Goal: Transaction & Acquisition: Purchase product/service

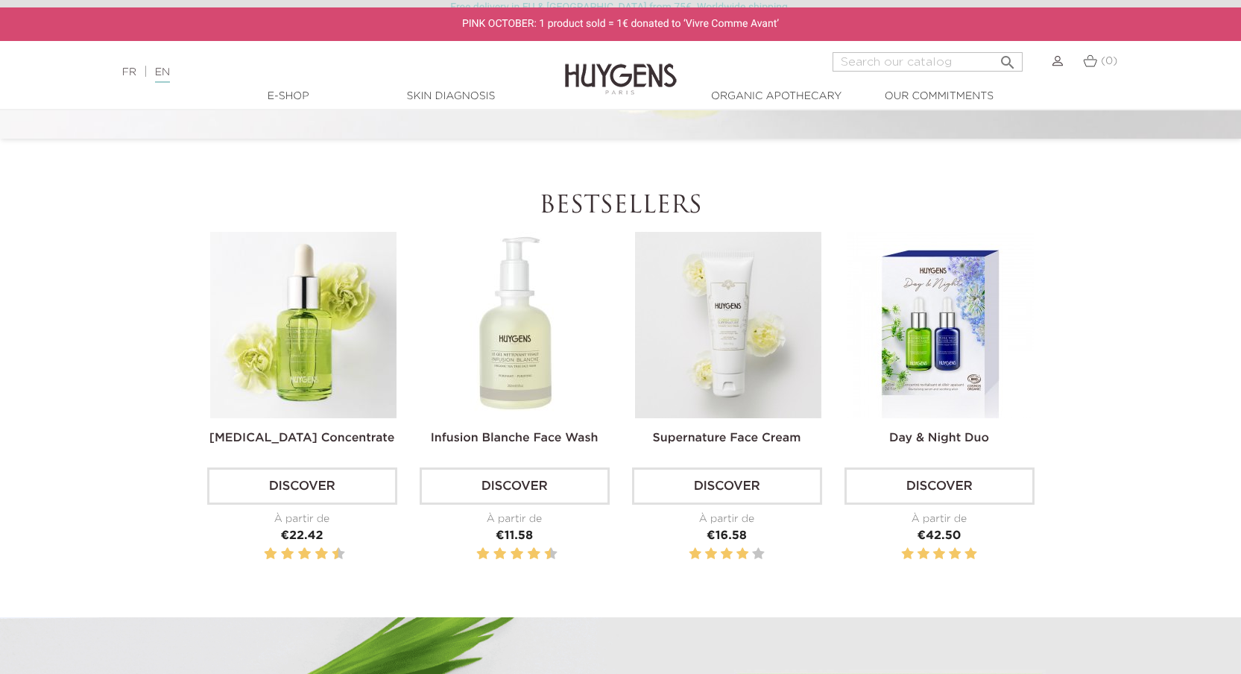
scroll to position [591, 0]
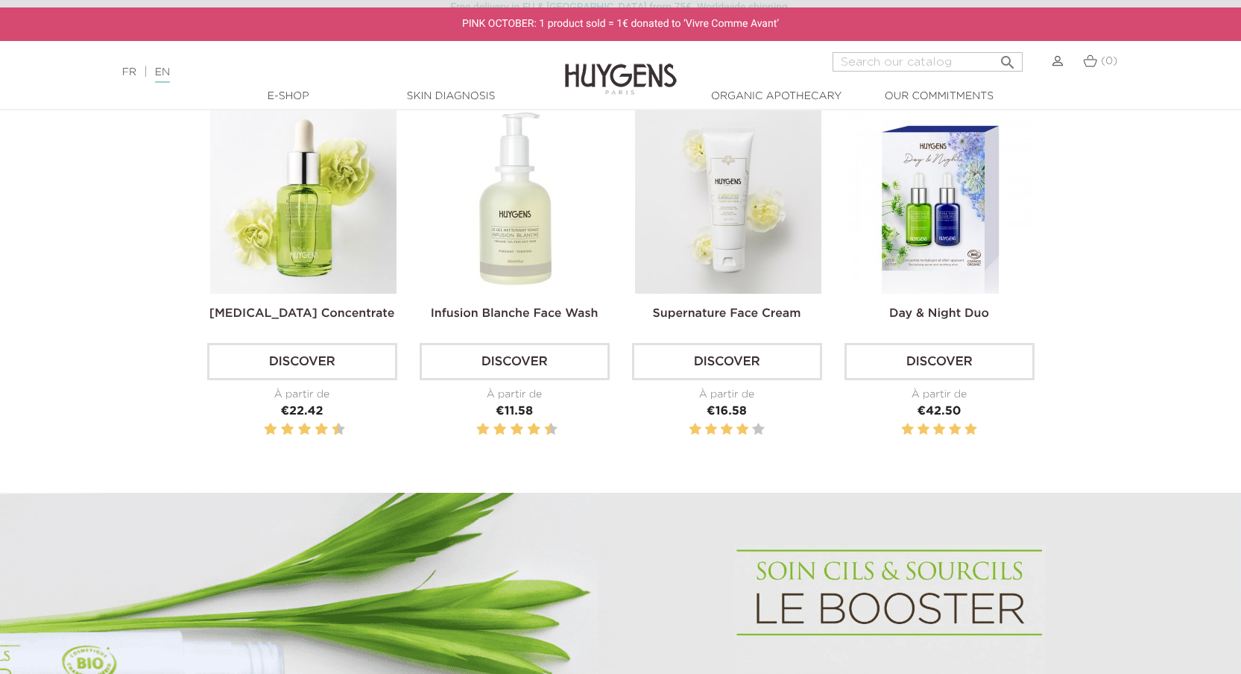
click at [557, 224] on img at bounding box center [516, 200] width 186 height 186
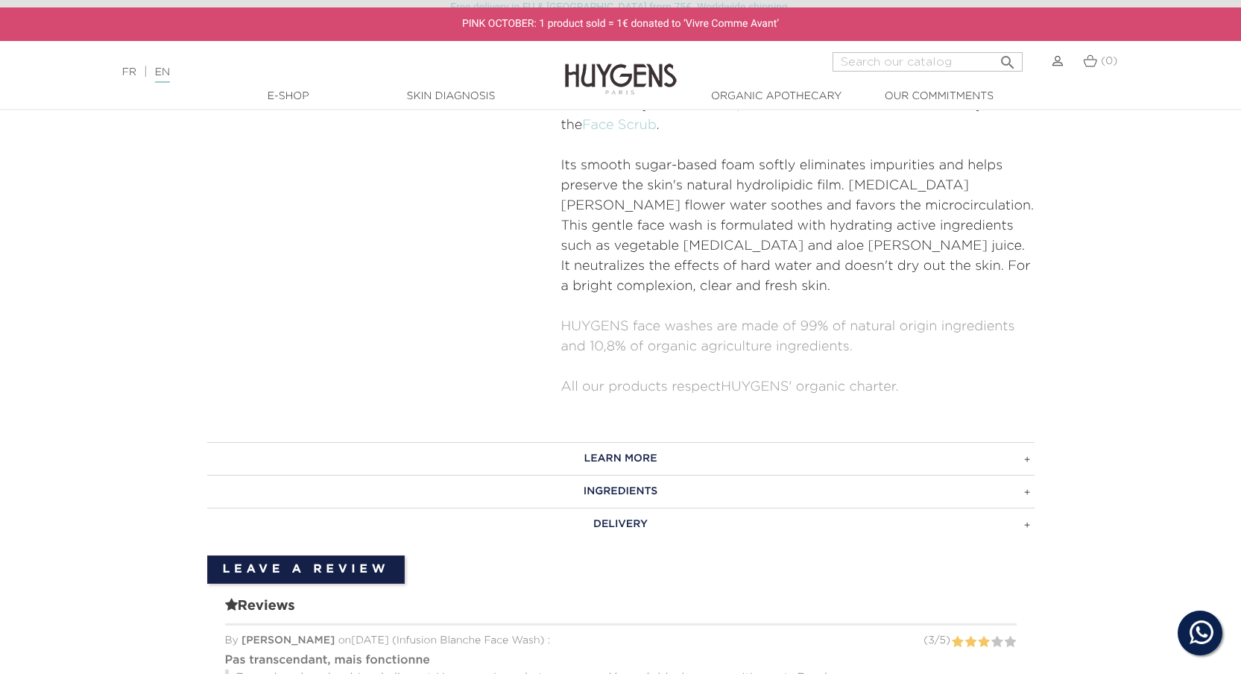
scroll to position [780, 0]
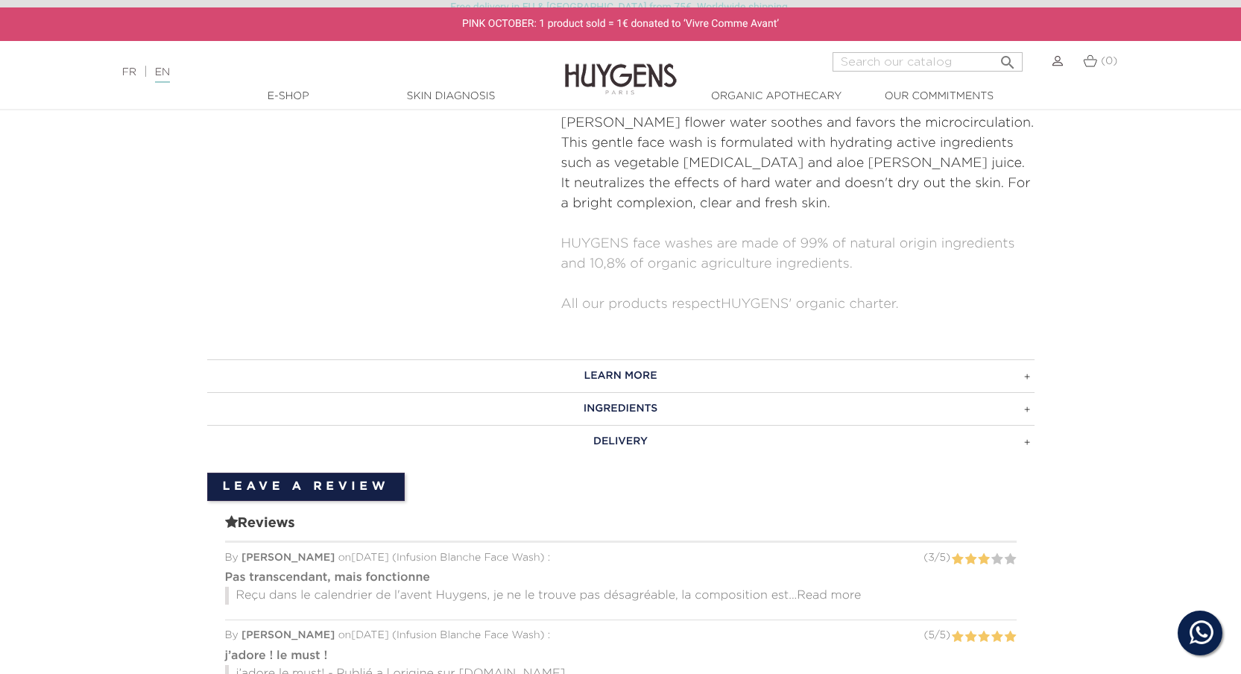
click at [631, 359] on h3 "LEARN MORE" at bounding box center [620, 375] width 827 height 33
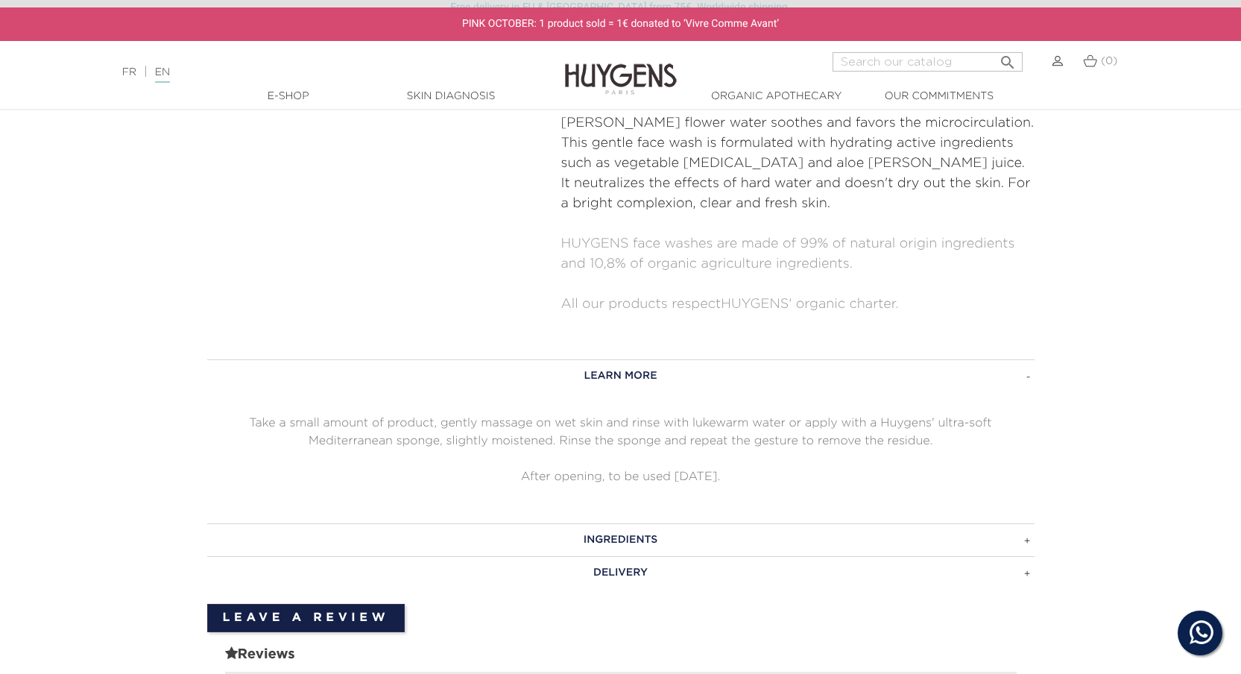
click at [631, 359] on h3 "LEARN MORE" at bounding box center [620, 375] width 827 height 33
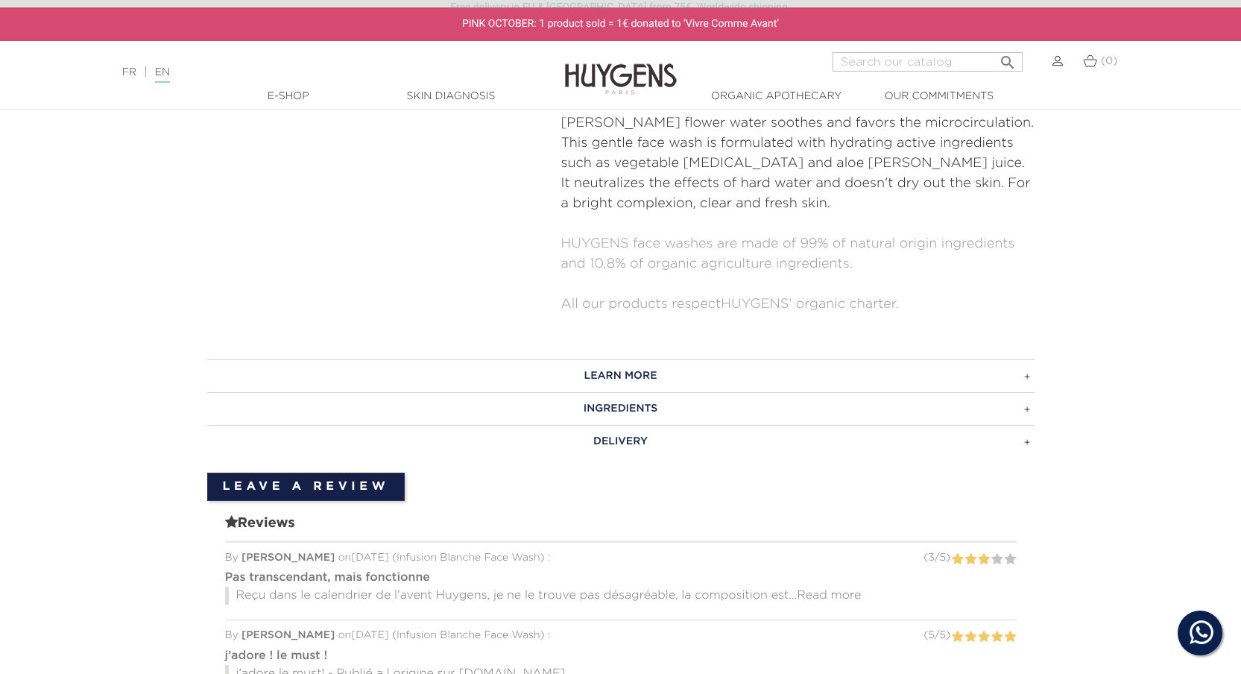
click at [614, 392] on h3 "INGREDIENTS" at bounding box center [620, 408] width 827 height 33
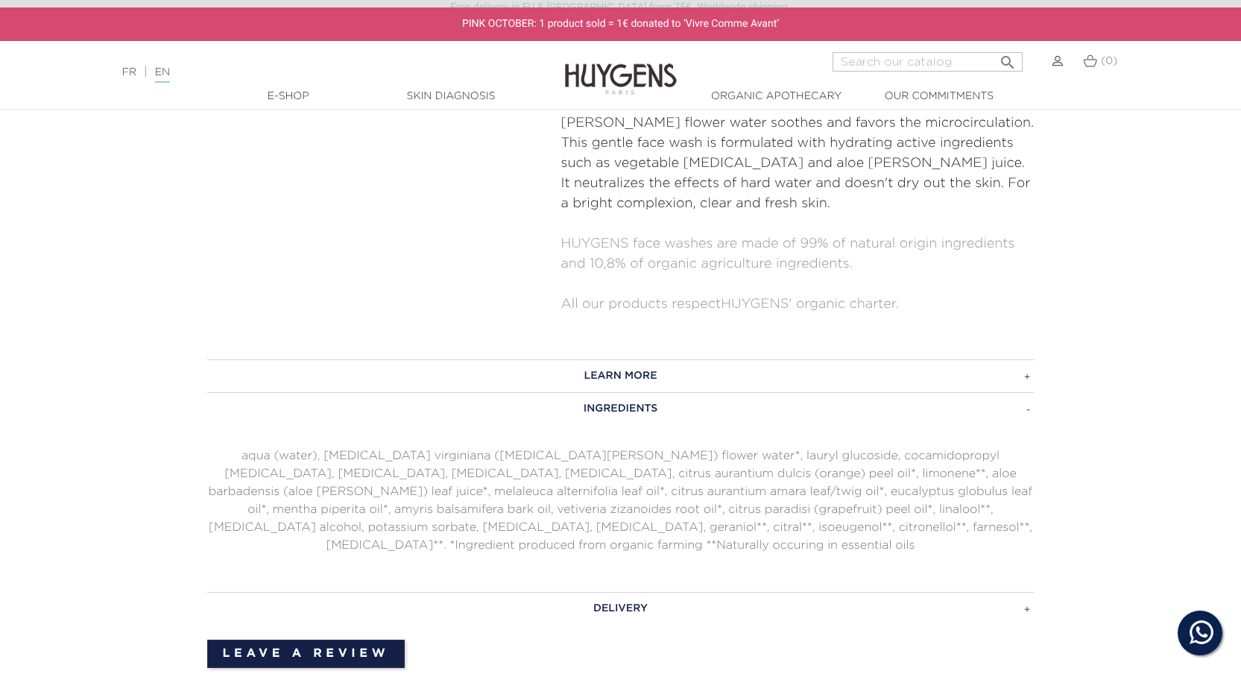
click at [614, 392] on h3 "INGREDIENTS" at bounding box center [620, 408] width 827 height 33
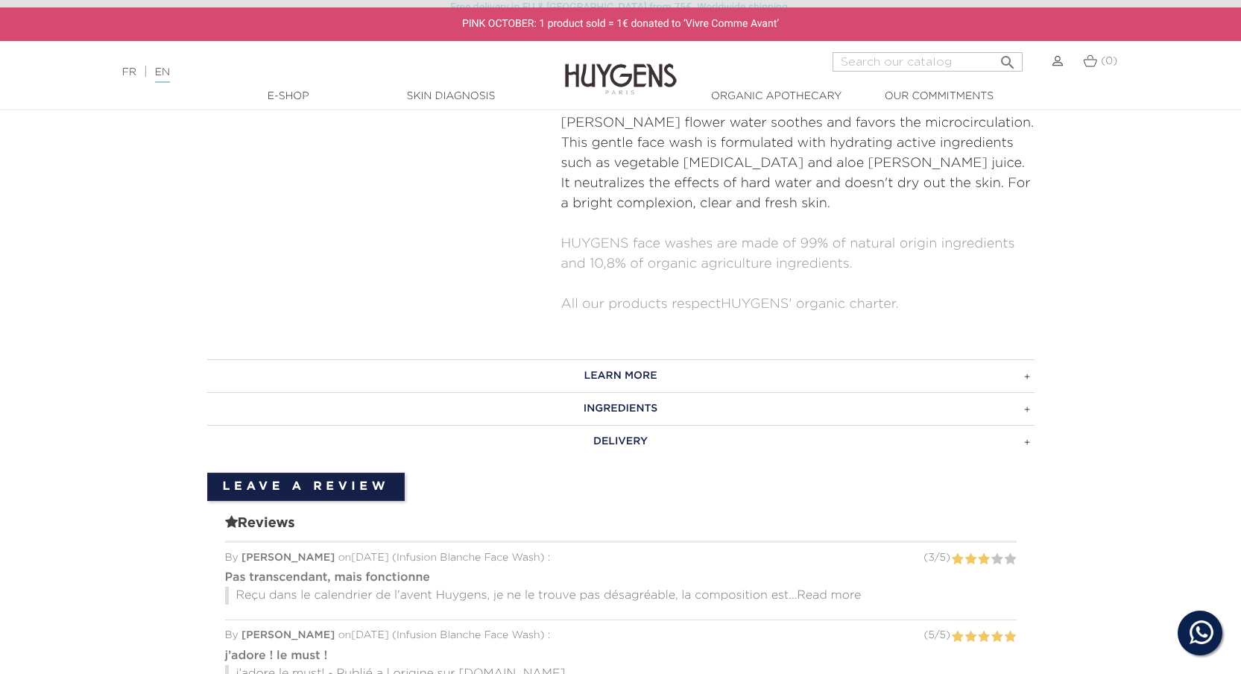
click at [624, 425] on h3 "DELIVERY" at bounding box center [620, 441] width 827 height 33
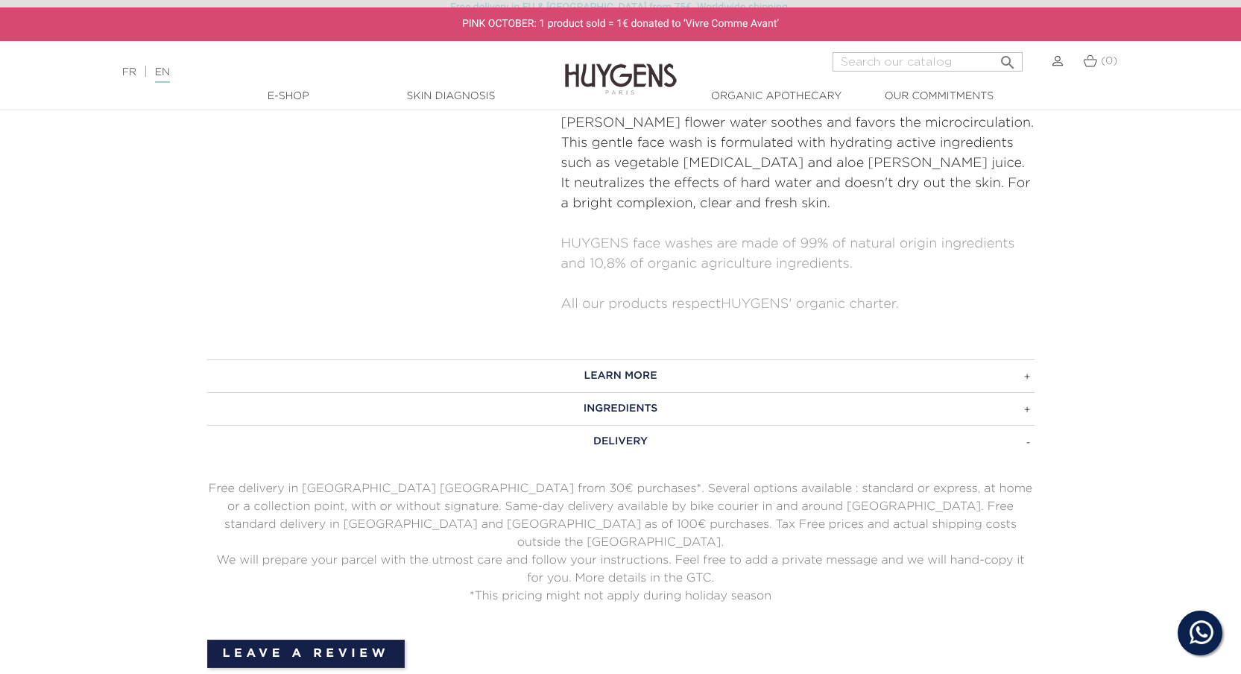
click at [624, 425] on h3 "DELIVERY" at bounding box center [620, 441] width 827 height 33
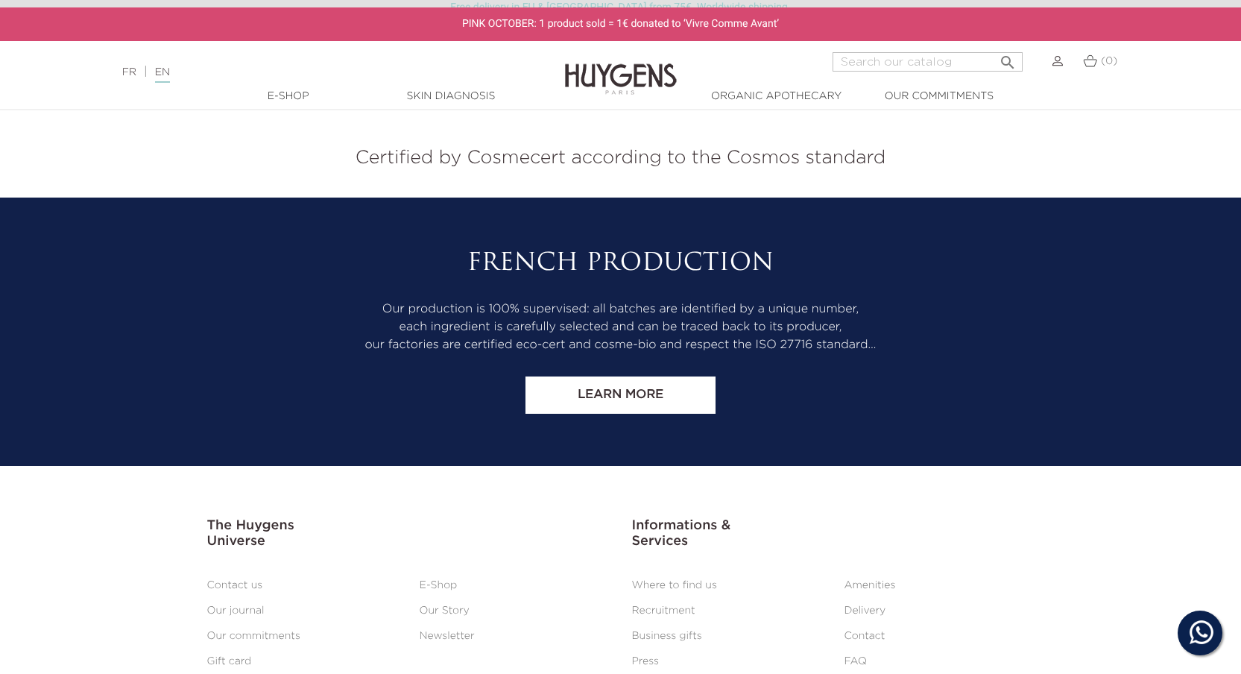
scroll to position [3302, 0]
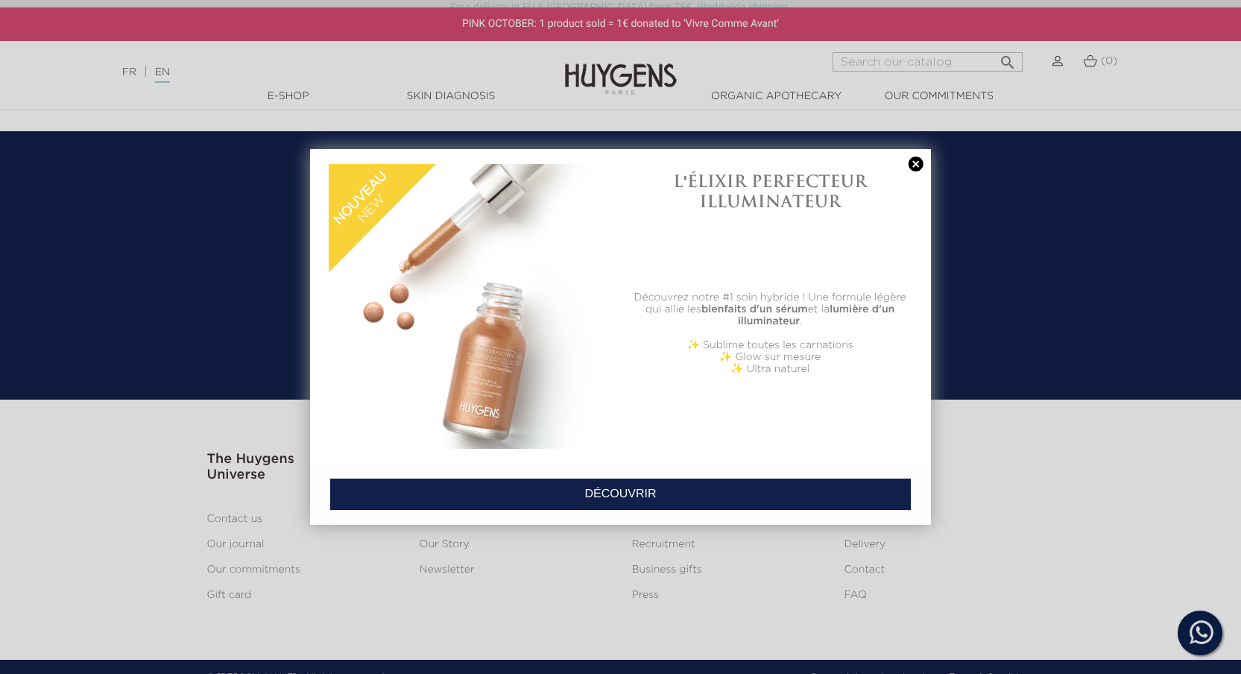
click at [915, 163] on link at bounding box center [916, 165] width 21 height 16
